Goal: Information Seeking & Learning: Learn about a topic

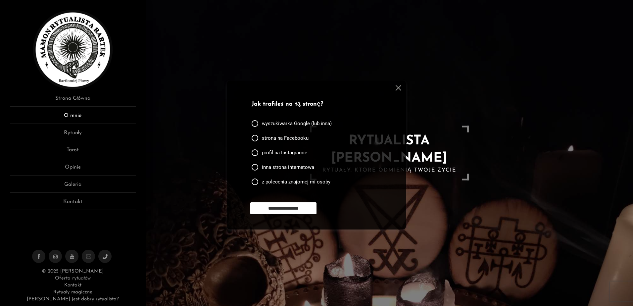
click at [75, 115] on link "O mnie" at bounding box center [73, 118] width 126 height 12
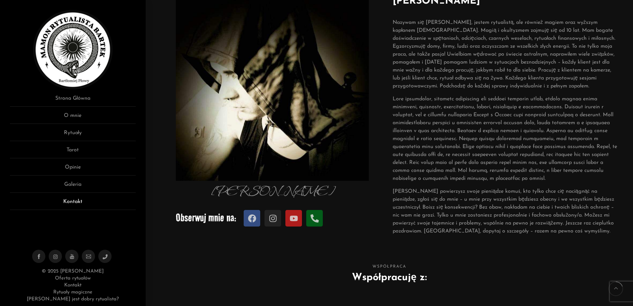
scroll to position [66, 0]
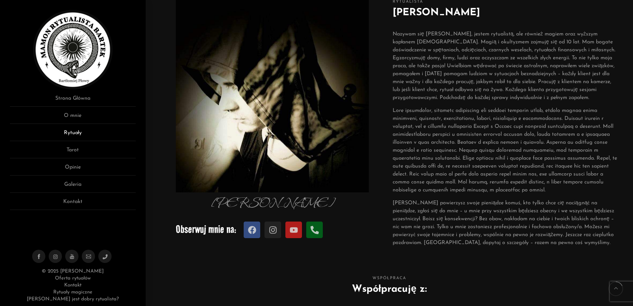
click at [74, 133] on link "Rytuały" at bounding box center [73, 135] width 126 height 12
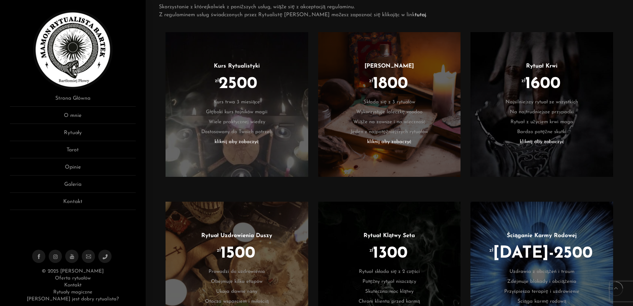
scroll to position [364, 0]
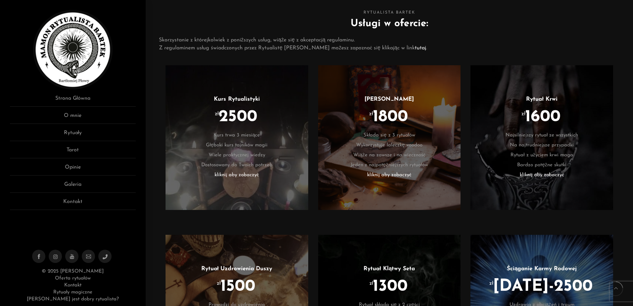
click at [397, 175] on li "kliknij aby zobaczyć" at bounding box center [389, 175] width 123 height 10
click at [539, 174] on li "kliknij aby zobaczyć" at bounding box center [542, 175] width 123 height 10
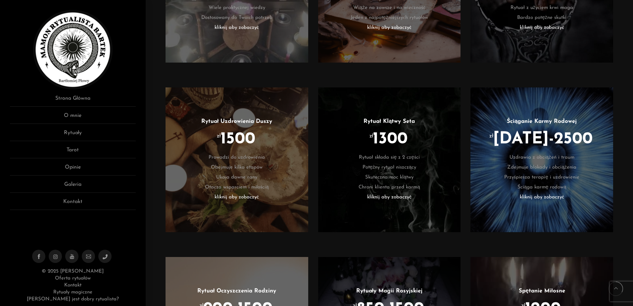
scroll to position [530, 0]
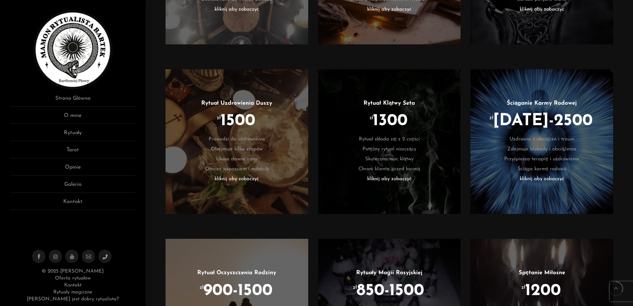
click at [390, 180] on li "kliknij aby zobaczyć" at bounding box center [389, 179] width 123 height 10
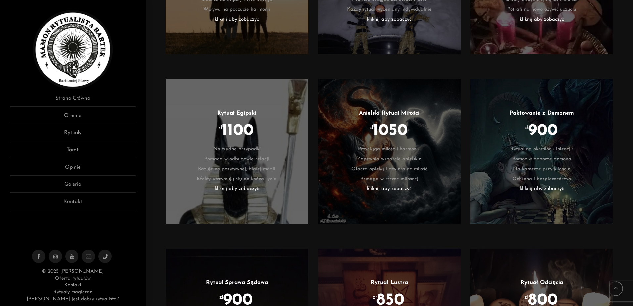
scroll to position [861, 0]
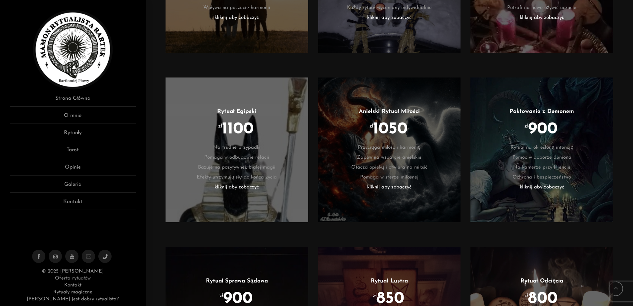
click at [543, 186] on li "kliknij aby zobaczyć" at bounding box center [542, 187] width 123 height 10
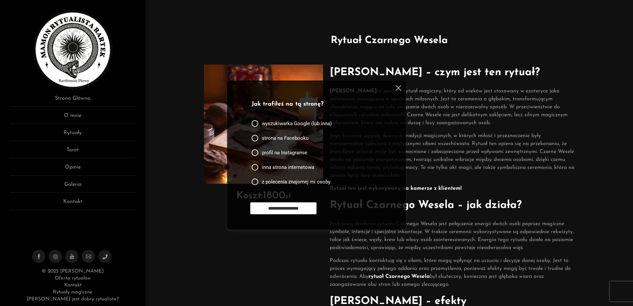
click at [399, 86] on img at bounding box center [399, 88] width 6 height 6
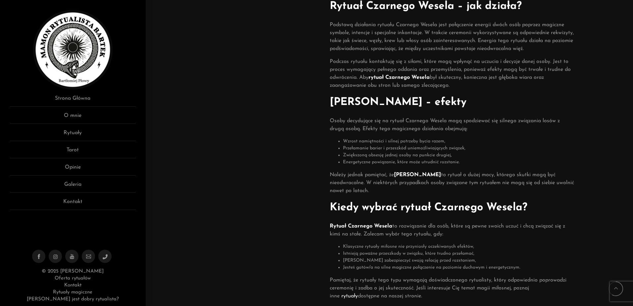
scroll to position [331, 0]
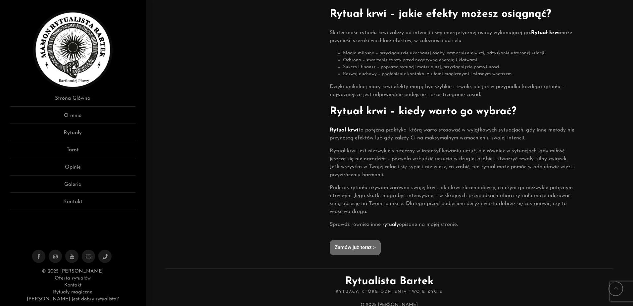
scroll to position [298, 0]
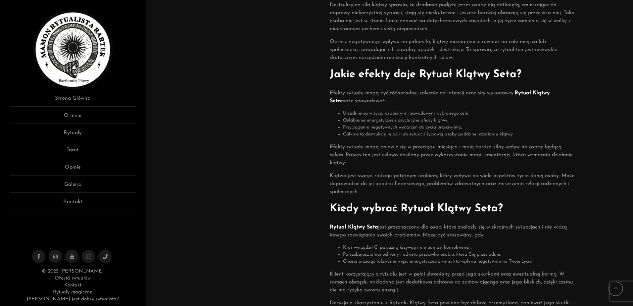
scroll to position [364, 0]
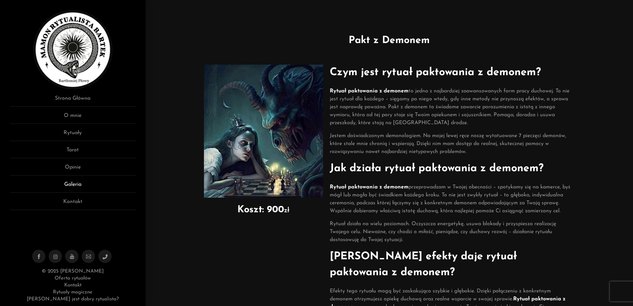
click at [76, 185] on link "Galeria" at bounding box center [73, 186] width 126 height 12
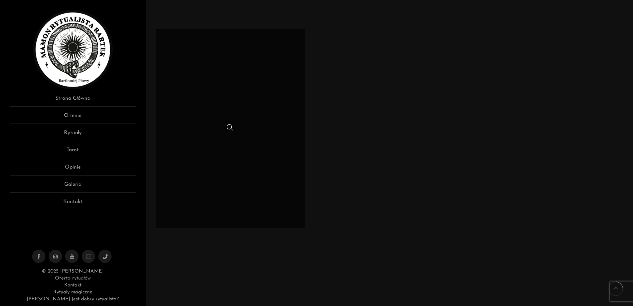
scroll to position [828, 0]
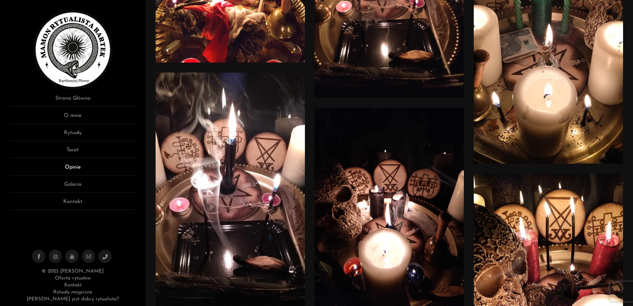
click at [76, 168] on link "Opinie" at bounding box center [73, 169] width 126 height 12
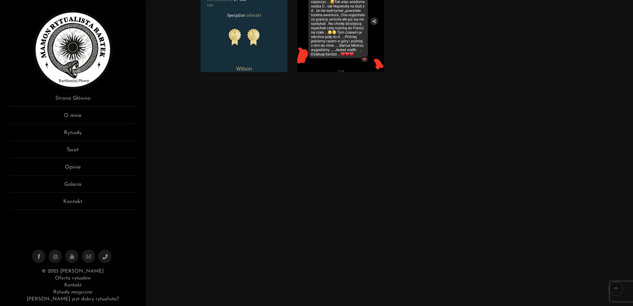
scroll to position [132, 0]
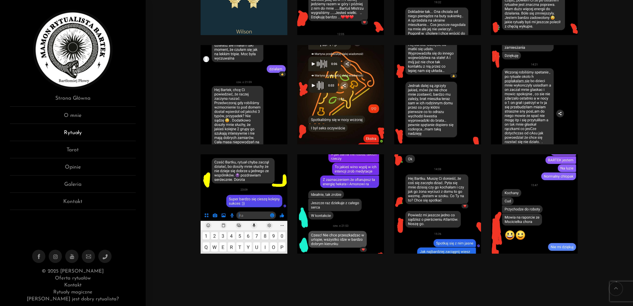
click at [72, 132] on link "Rytuały" at bounding box center [73, 135] width 126 height 12
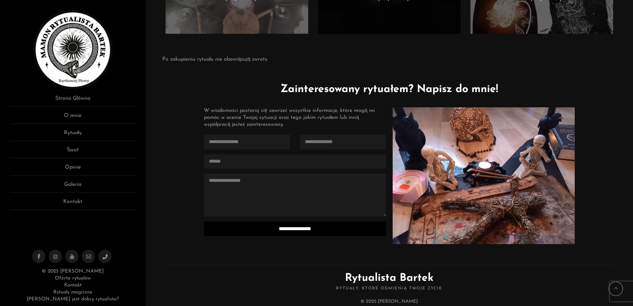
scroll to position [1605, 0]
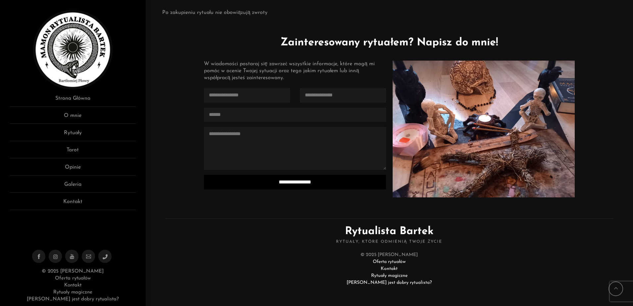
click at [393, 268] on link "Kontakt" at bounding box center [389, 268] width 17 height 5
